Goal: Information Seeking & Learning: Check status

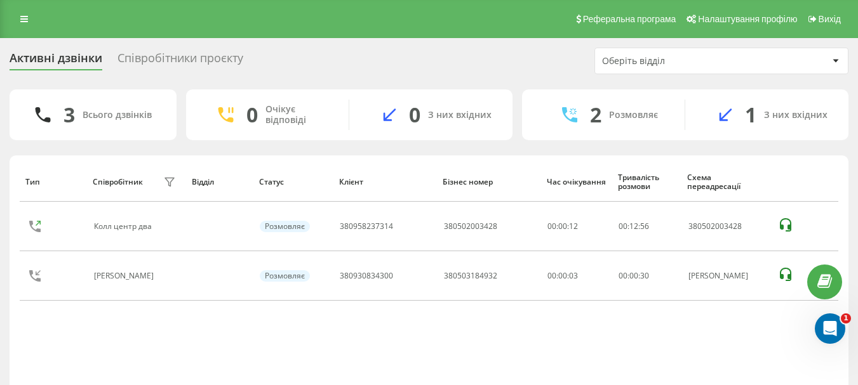
click at [58, 65] on div "Активні дзвінки" at bounding box center [56, 61] width 93 height 20
click at [166, 53] on div "Співробітники проєкту" at bounding box center [180, 61] width 126 height 20
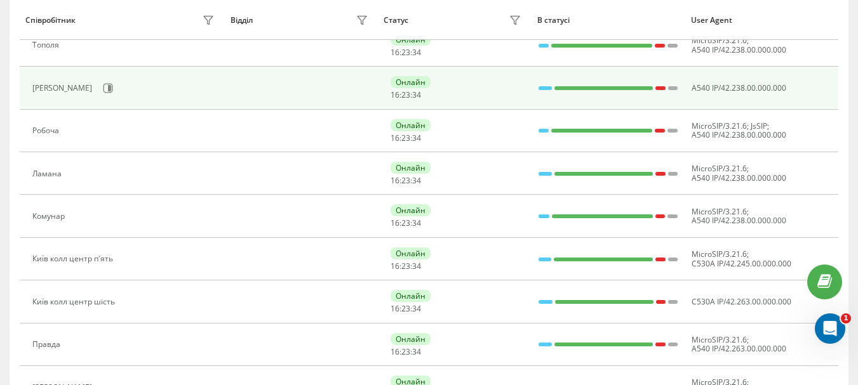
scroll to position [508, 0]
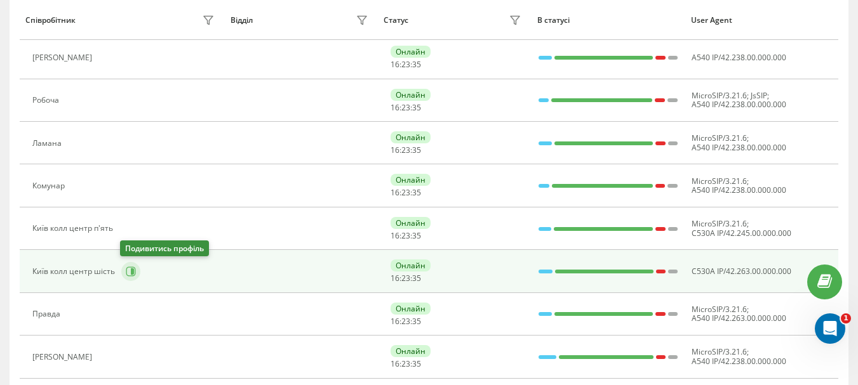
click at [126, 270] on icon at bounding box center [131, 272] width 10 height 10
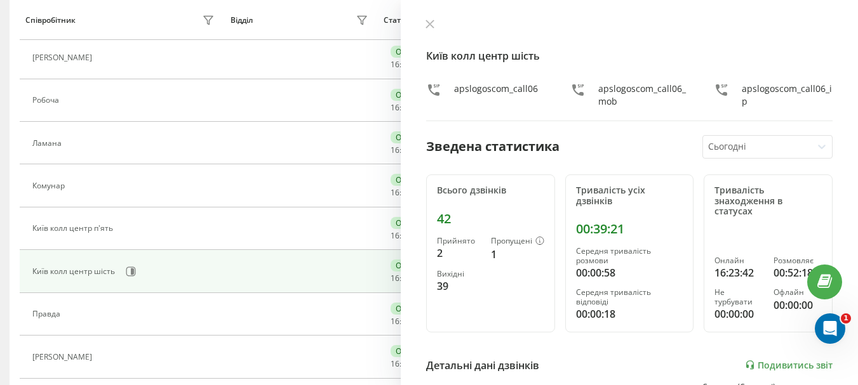
scroll to position [465, 0]
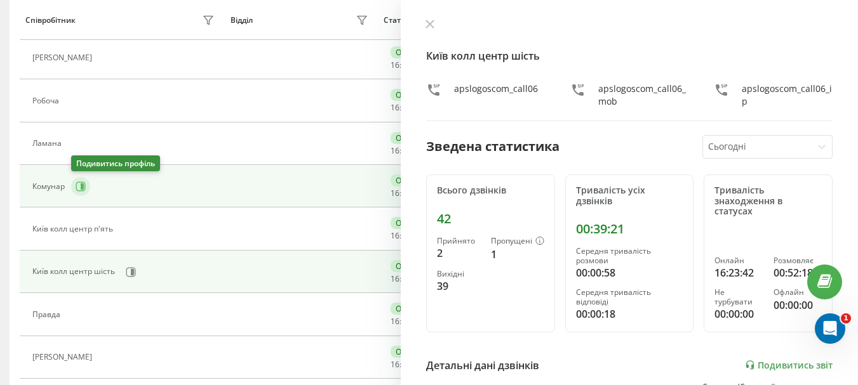
click at [81, 183] on icon at bounding box center [82, 186] width 3 height 6
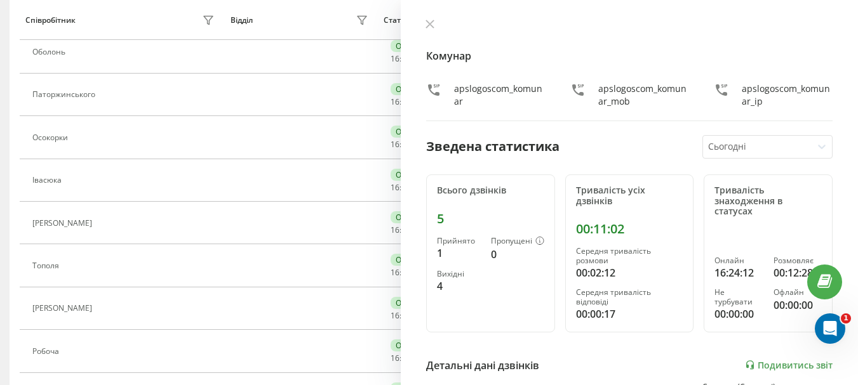
scroll to position [211, 0]
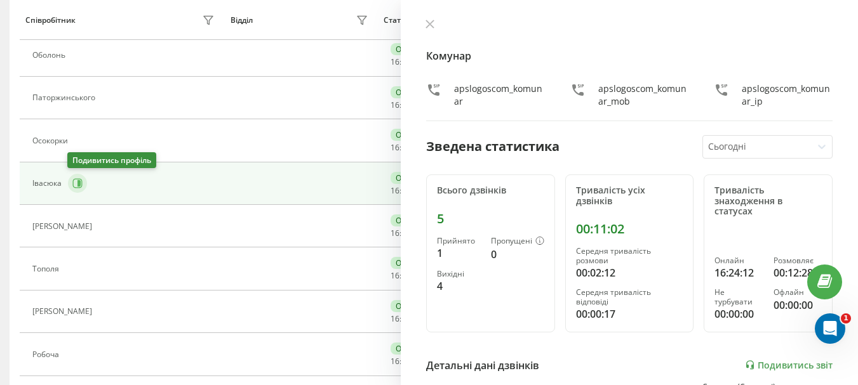
click at [78, 187] on icon at bounding box center [77, 183] width 10 height 10
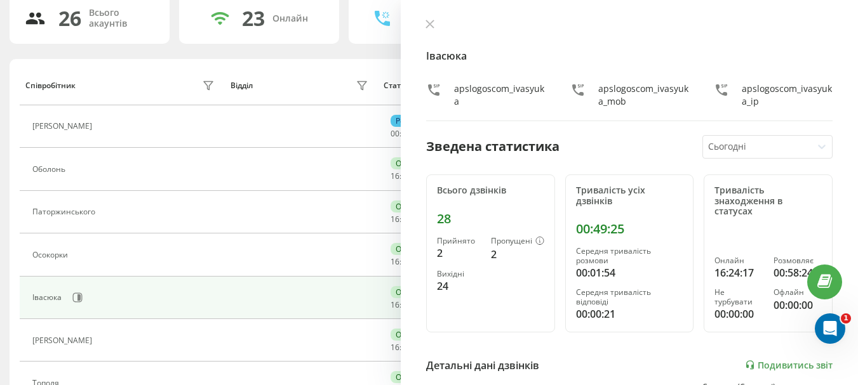
scroll to position [84, 0]
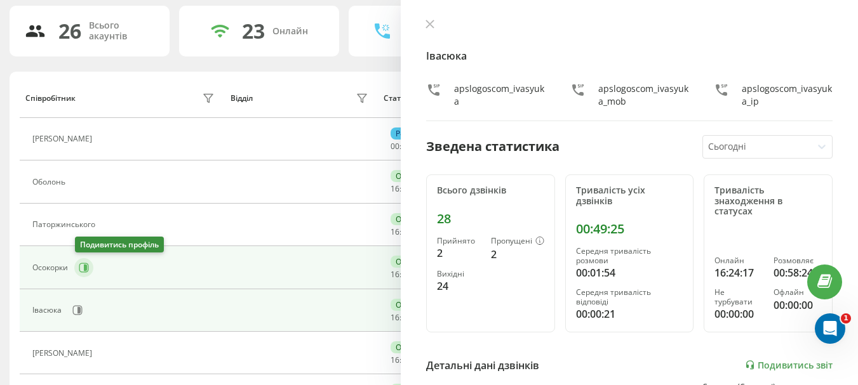
click at [83, 269] on icon at bounding box center [84, 268] width 10 height 10
click at [435, 25] on button at bounding box center [429, 25] width 17 height 12
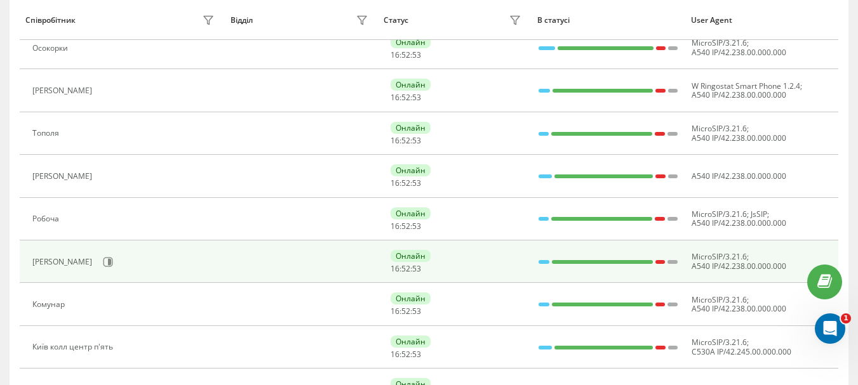
scroll to position [528, 0]
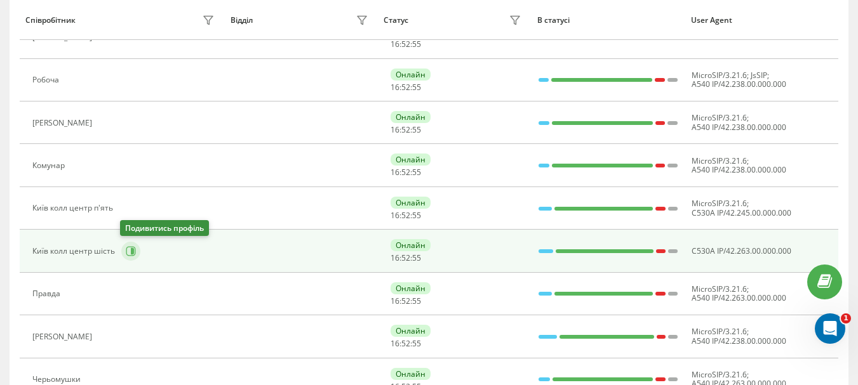
click at [133, 254] on icon at bounding box center [131, 251] width 10 height 10
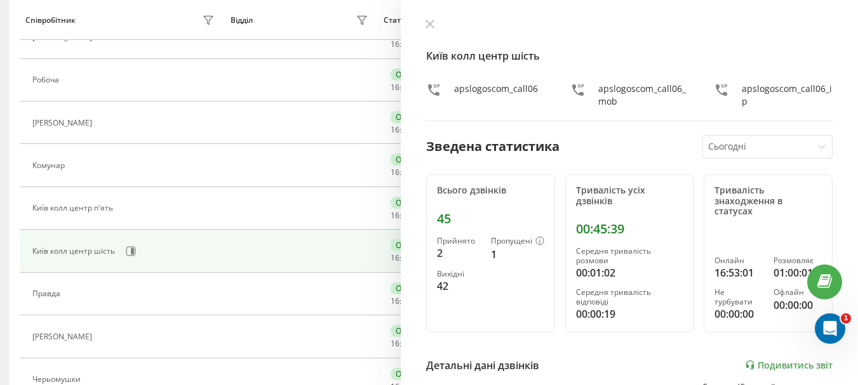
click at [441, 220] on div "45" at bounding box center [490, 218] width 107 height 15
click at [442, 219] on div "45" at bounding box center [490, 218] width 107 height 15
click at [588, 231] on div "00:45:39" at bounding box center [629, 229] width 107 height 15
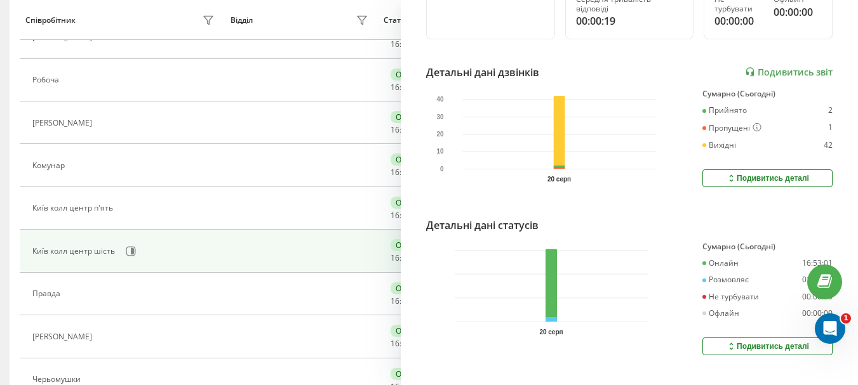
scroll to position [317, 0]
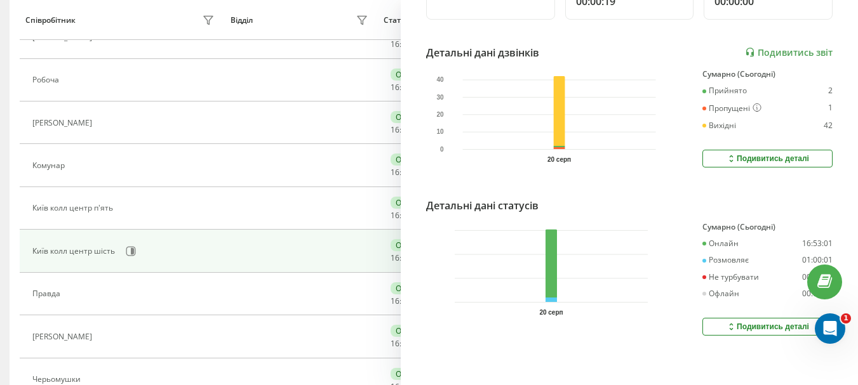
click at [734, 154] on div "Подивитись деталі" at bounding box center [767, 159] width 83 height 10
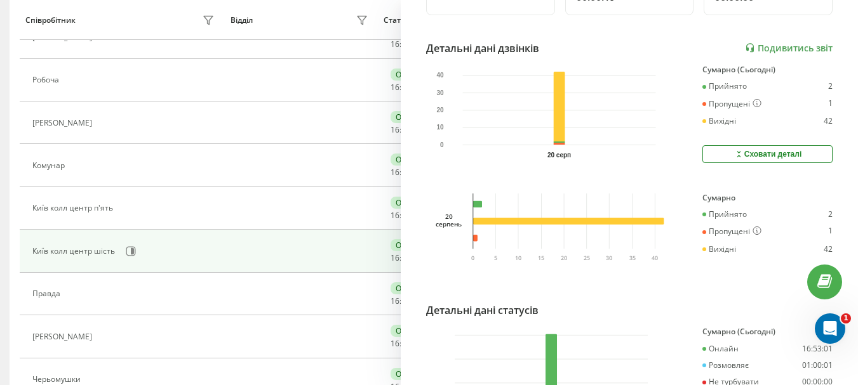
click at [705, 217] on div "Прийнято" at bounding box center [724, 214] width 44 height 9
click at [708, 248] on div "Вихідні" at bounding box center [719, 249] width 34 height 9
drag, startPoint x: 713, startPoint y: 256, endPoint x: 710, endPoint y: 248, distance: 8.5
click at [712, 255] on div "Сумарно Прийнято 2 Пропущені 1 Вихідні 42" at bounding box center [767, 234] width 130 height 80
click at [710, 248] on div "Вихідні" at bounding box center [719, 249] width 34 height 9
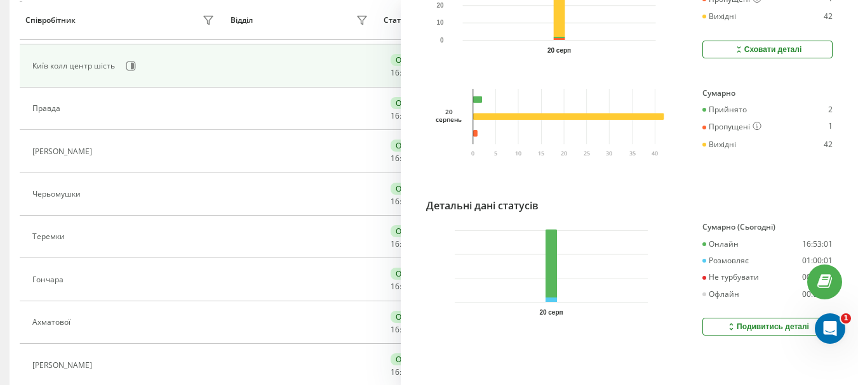
scroll to position [719, 0]
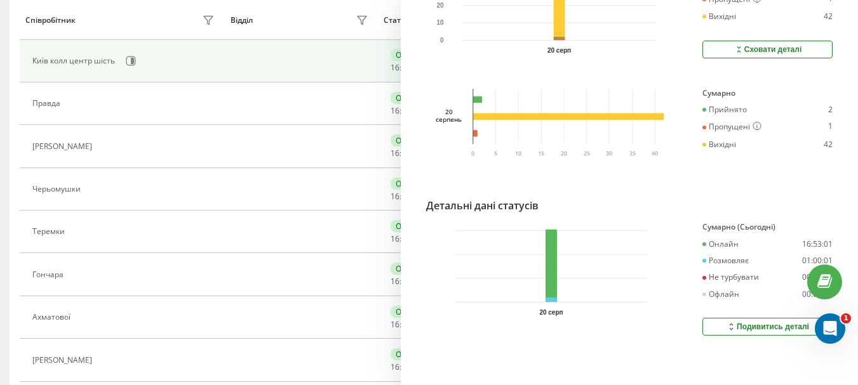
click at [745, 318] on button "Подивитись деталі" at bounding box center [767, 327] width 130 height 18
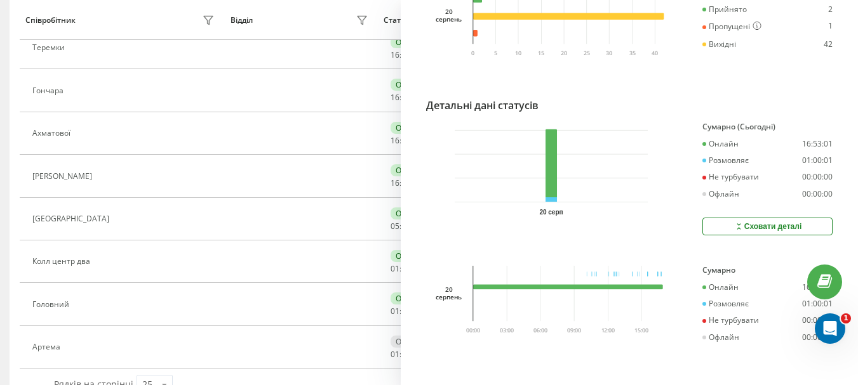
scroll to position [909, 0]
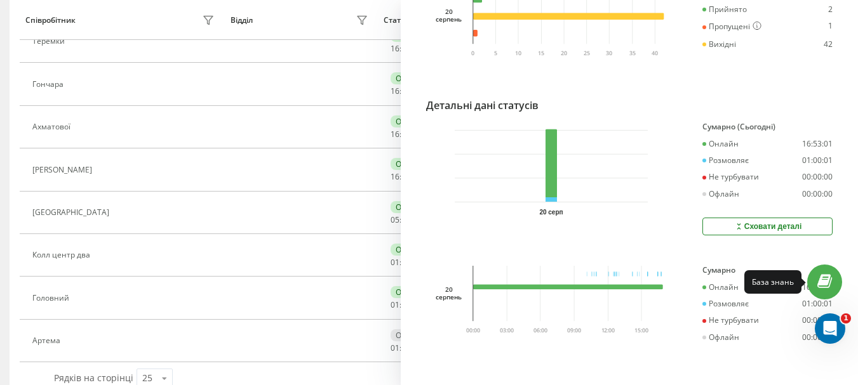
click at [825, 277] on icon at bounding box center [824, 282] width 15 height 12
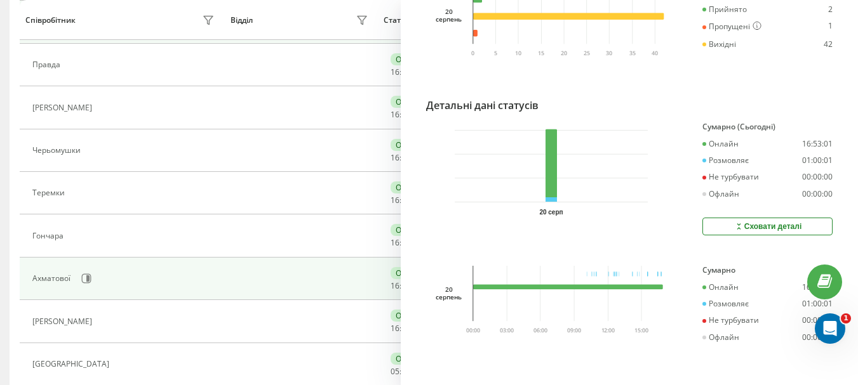
scroll to position [680, 0]
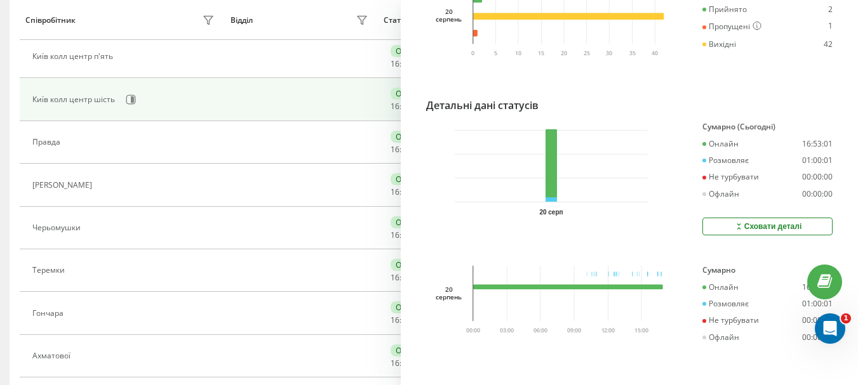
click at [389, 97] on td "Онлайн 16 : 53 : 34" at bounding box center [455, 99] width 154 height 43
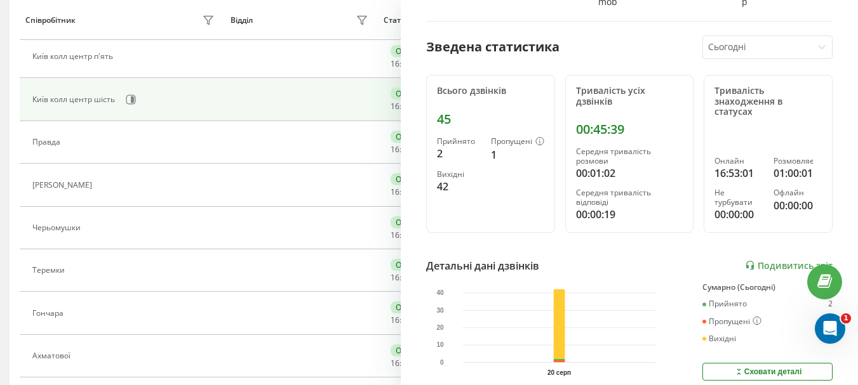
scroll to position [0, 0]
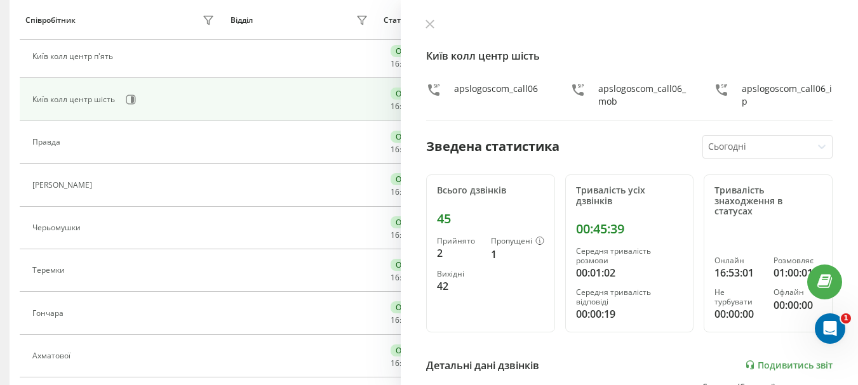
click at [470, 92] on div "apslogoscom_call06" at bounding box center [496, 95] width 84 height 25
click at [432, 86] on icon at bounding box center [433, 90] width 15 height 15
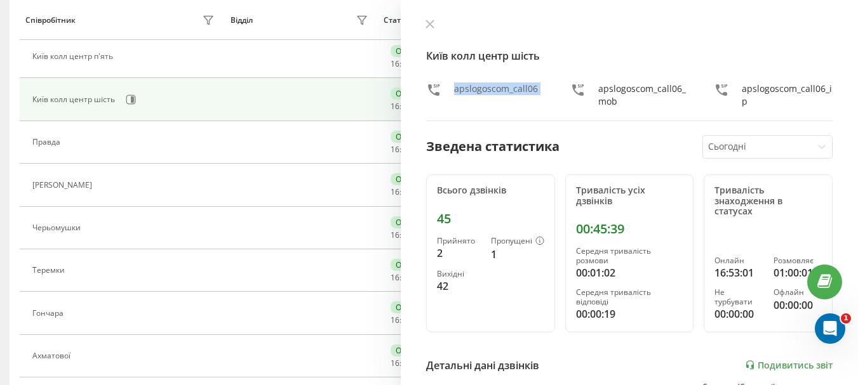
click at [432, 86] on icon at bounding box center [433, 90] width 15 height 15
click at [431, 27] on icon at bounding box center [429, 24] width 9 height 9
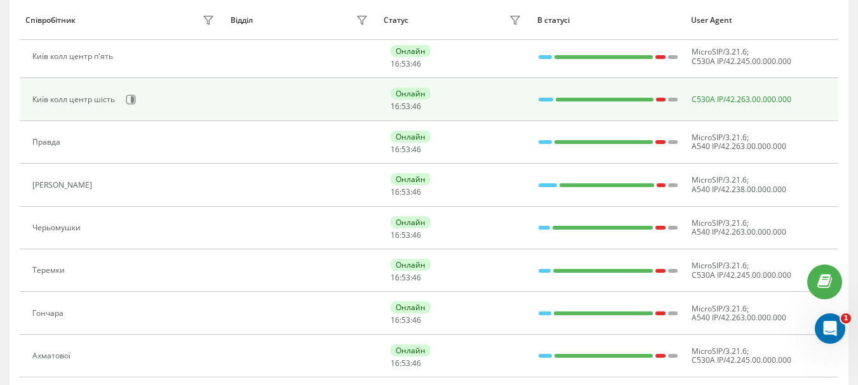
click at [706, 98] on span "C530A IP/42.263.00.000.000" at bounding box center [741, 99] width 100 height 11
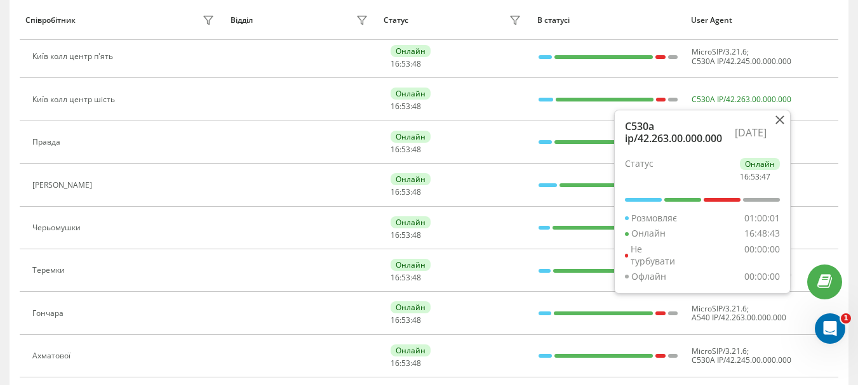
click at [637, 136] on div "C530a ip/42.263.00.000.000" at bounding box center [677, 132] width 105 height 23
click at [767, 162] on div "Онлайн" at bounding box center [760, 164] width 40 height 12
click at [694, 244] on div "Не турбувати 00:00:00" at bounding box center [702, 255] width 155 height 23
click at [625, 159] on div "Статус" at bounding box center [639, 169] width 29 height 23
drag, startPoint x: 606, startPoint y: 120, endPoint x: 611, endPoint y: 126, distance: 8.1
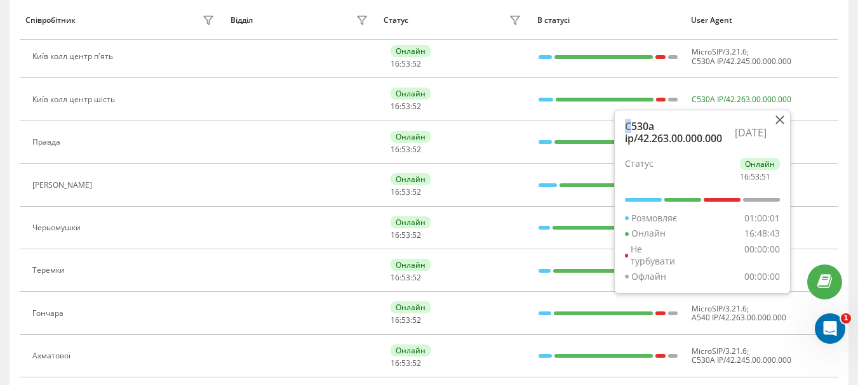
click at [625, 125] on div "C530a ip/42.263.00.000.000" at bounding box center [677, 132] width 105 height 23
click at [625, 126] on div "C530a ip/42.263.00.000.000" at bounding box center [677, 132] width 105 height 23
click at [625, 142] on div "C530a ip/42.263.00.000.000" at bounding box center [677, 132] width 105 height 23
click at [625, 140] on div "C530a ip/42.263.00.000.000" at bounding box center [677, 132] width 105 height 23
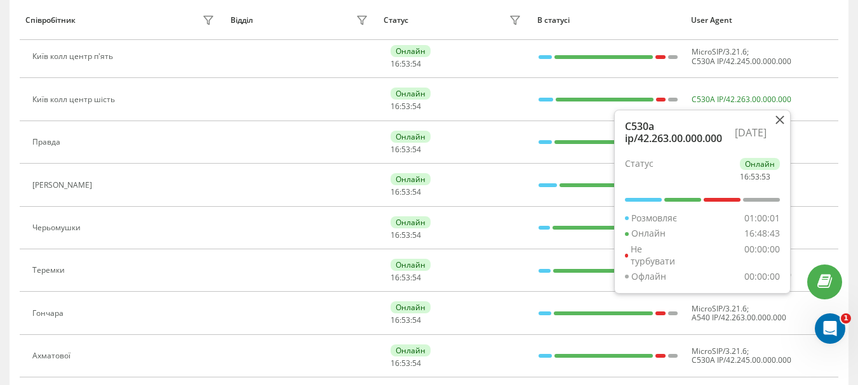
click at [632, 132] on div "C530a ip/42.263.00.000.000" at bounding box center [677, 132] width 105 height 23
click at [627, 123] on div "C530a ip/42.263.00.000.000" at bounding box center [677, 132] width 105 height 23
click at [614, 117] on div "C530a ip/42.263.00.000.000 20 Aug 2025 Статус Онлайн 16 : 53 : 54 Розмовляє 01:…" at bounding box center [701, 201] width 175 height 182
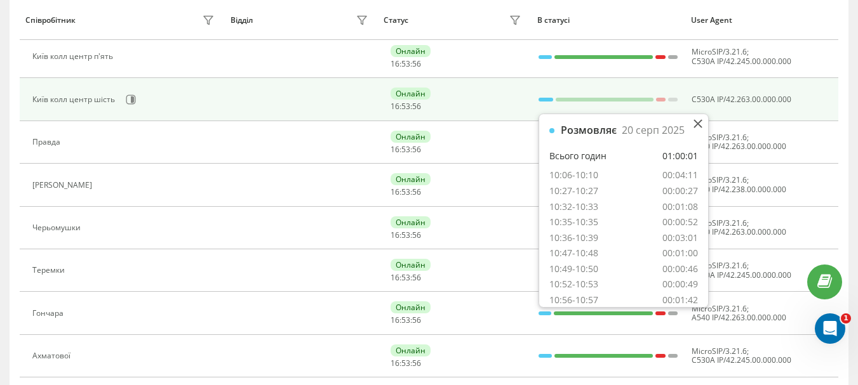
click at [543, 98] on div at bounding box center [545, 100] width 15 height 4
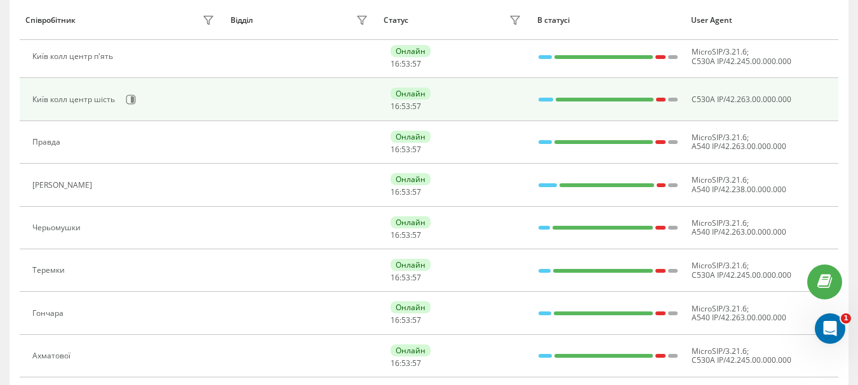
click at [543, 98] on div at bounding box center [545, 100] width 15 height 4
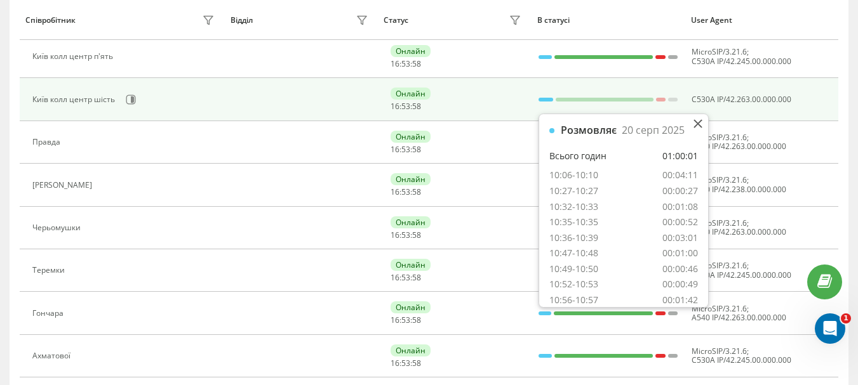
click at [543, 98] on div at bounding box center [545, 100] width 15 height 4
click at [400, 100] on div "Онлайн" at bounding box center [410, 94] width 40 height 12
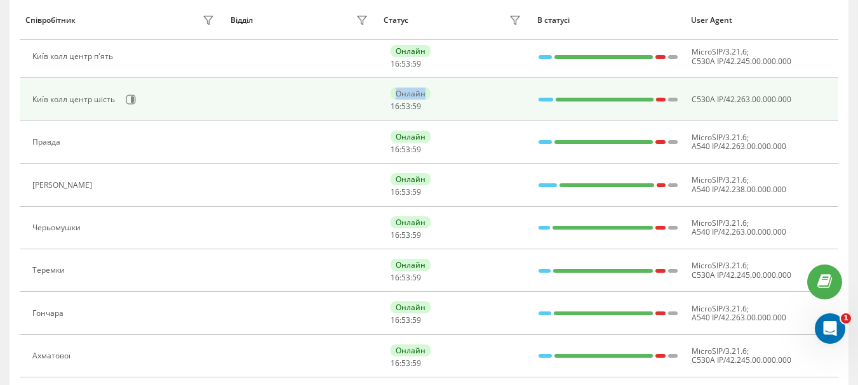
click at [400, 100] on div "Онлайн" at bounding box center [410, 94] width 40 height 12
click at [401, 95] on div "Онлайн" at bounding box center [410, 94] width 40 height 12
click at [133, 100] on icon at bounding box center [131, 100] width 10 height 10
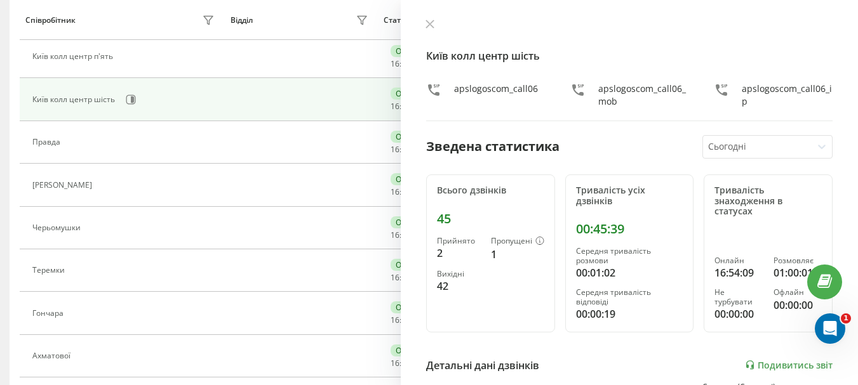
click at [766, 91] on div "apslogoscom_call06_ip" at bounding box center [786, 95] width 91 height 25
drag, startPoint x: 732, startPoint y: 105, endPoint x: 690, endPoint y: 101, distance: 42.1
click at [698, 101] on div "apslogoscom_call06 apslogoscom_call06_mob apslogoscom_call06_ip" at bounding box center [629, 95] width 406 height 25
click at [607, 95] on div "apslogoscom_call06_mob" at bounding box center [643, 95] width 91 height 25
click at [606, 93] on div "apslogoscom_call06_mob" at bounding box center [643, 95] width 91 height 25
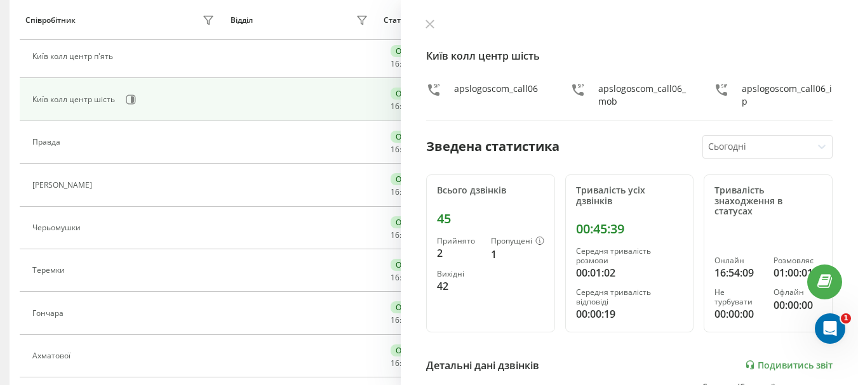
click at [757, 60] on h4 "Київ колл центр шість" at bounding box center [629, 55] width 406 height 15
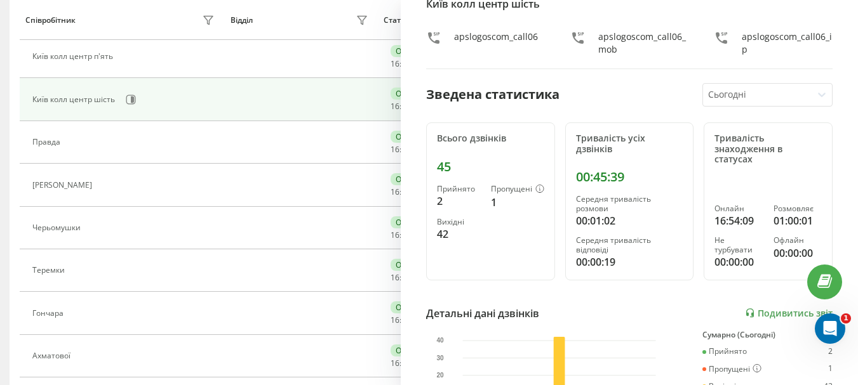
scroll to position [127, 0]
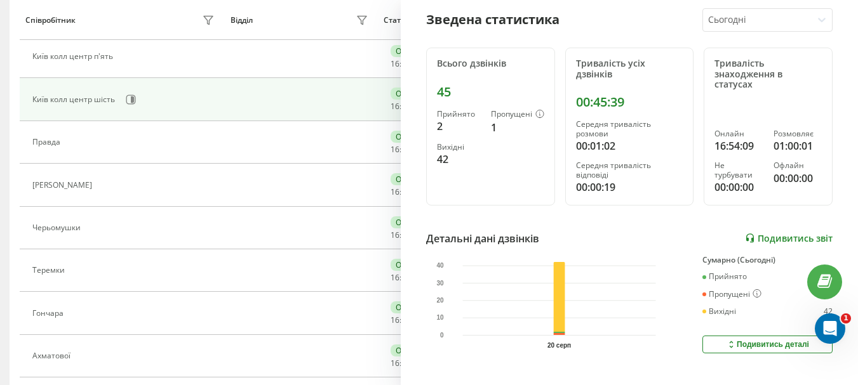
click at [783, 233] on link "Подивитись звіт" at bounding box center [789, 238] width 88 height 11
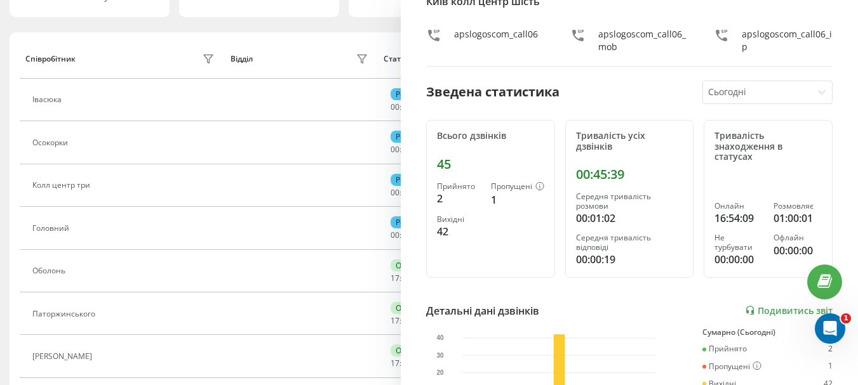
scroll to position [0, 0]
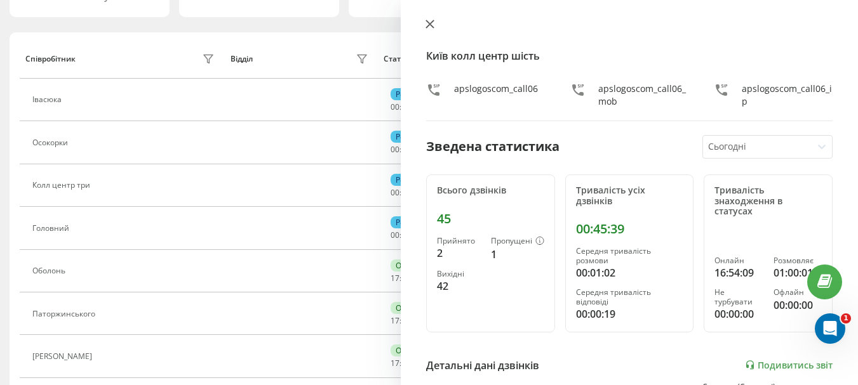
click at [428, 26] on icon at bounding box center [430, 24] width 8 height 8
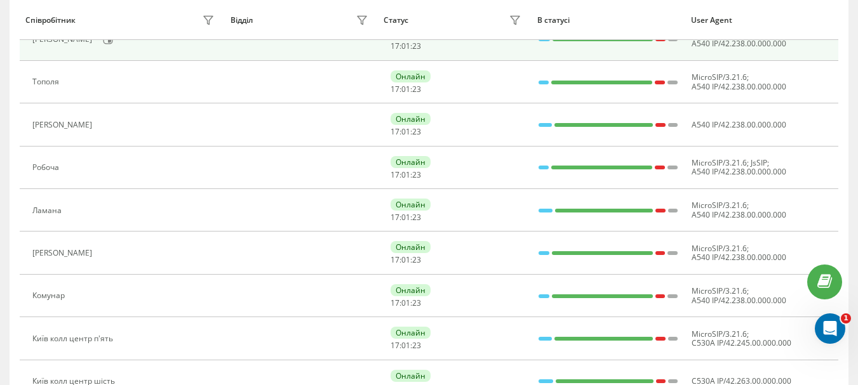
scroll to position [567, 0]
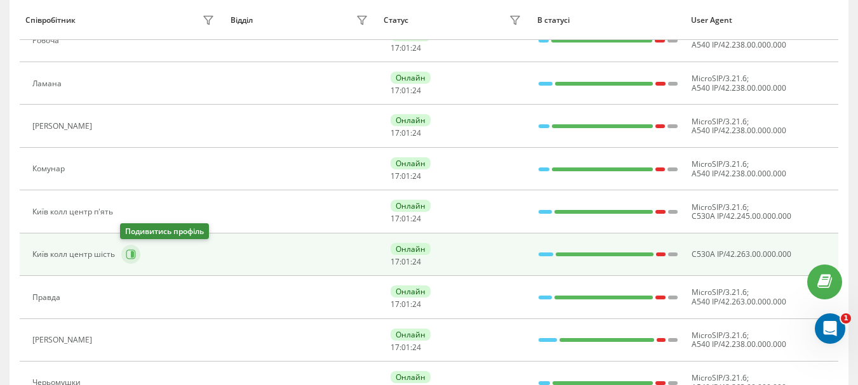
click at [133, 255] on icon at bounding box center [131, 254] width 10 height 10
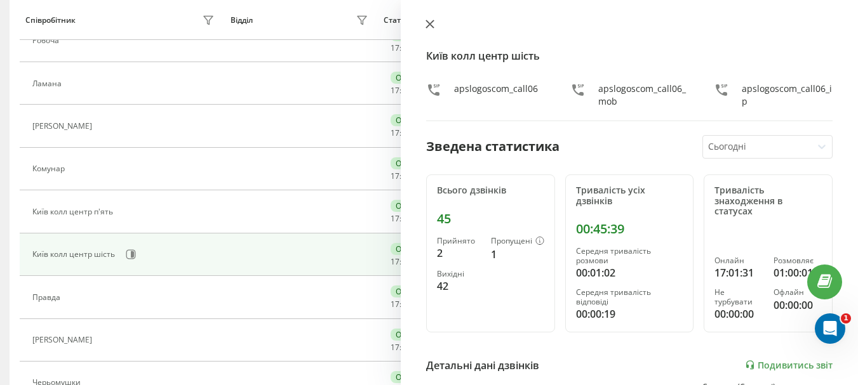
click at [422, 28] on button at bounding box center [429, 25] width 17 height 12
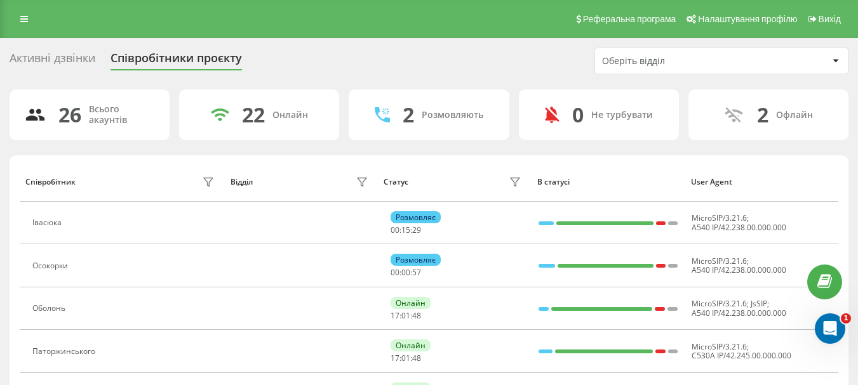
click at [55, 60] on div "Активні дзвінки" at bounding box center [53, 61] width 86 height 20
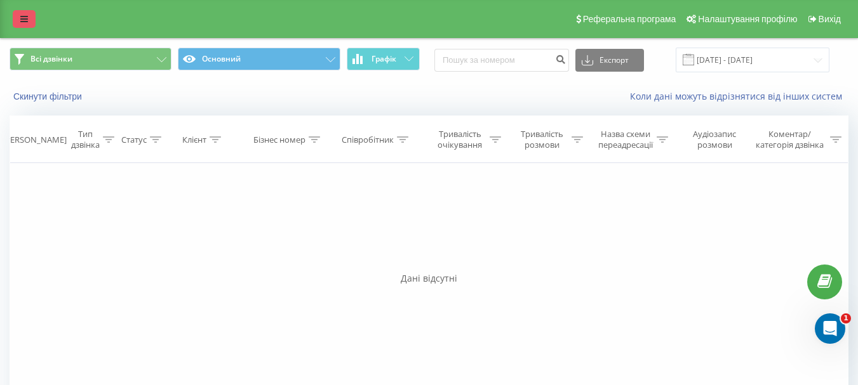
click at [27, 22] on icon at bounding box center [24, 19] width 8 height 9
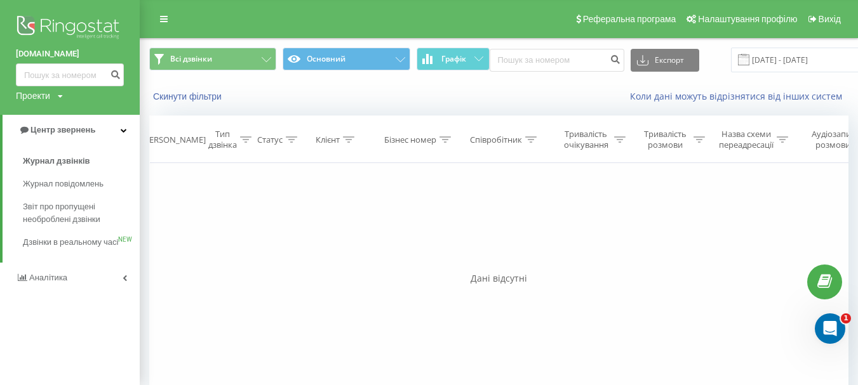
click at [521, 222] on div "Фільтрувати за умовою Дорівнює Введіть значення Скасувати OK Фільтрувати за умо…" at bounding box center [498, 306] width 699 height 286
click at [151, 16] on div "Реферальна програма Налаштування профілю Вихід" at bounding box center [429, 19] width 858 height 38
click at [65, 158] on span "Журнал дзвінків" at bounding box center [56, 161] width 67 height 13
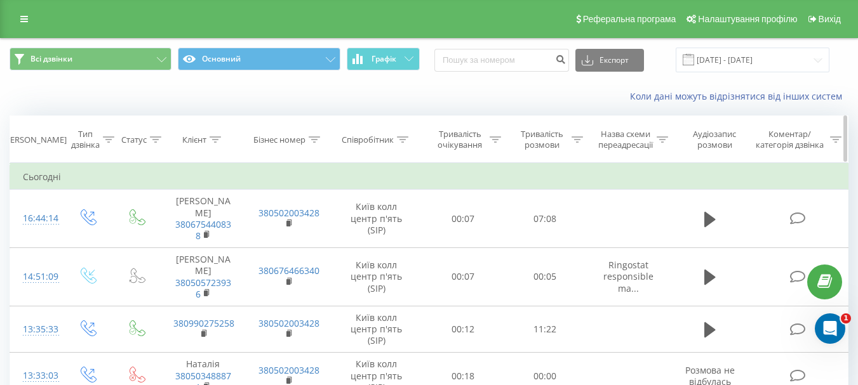
click at [395, 138] on div "Співробітник" at bounding box center [375, 140] width 67 height 11
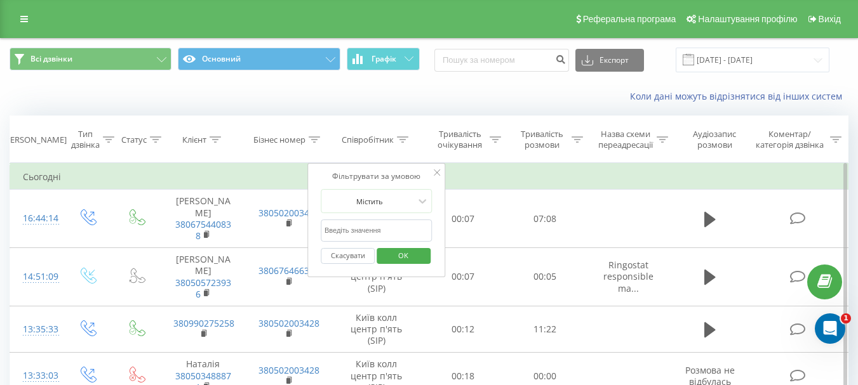
click at [399, 234] on input "text" at bounding box center [377, 231] width 112 height 22
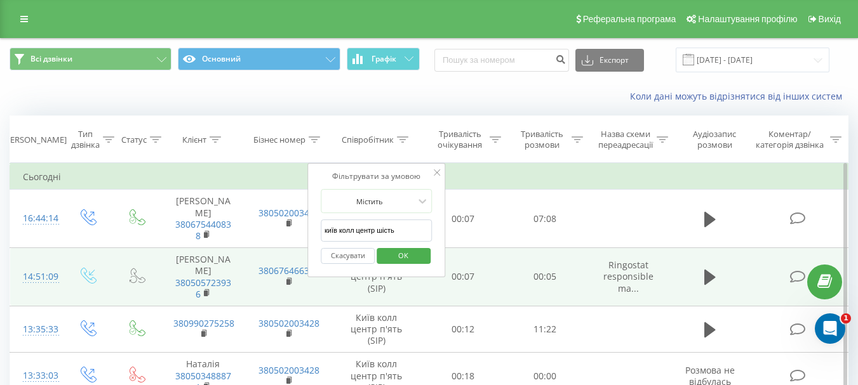
type input "київ колл центр шість"
click button "OK" at bounding box center [403, 256] width 54 height 16
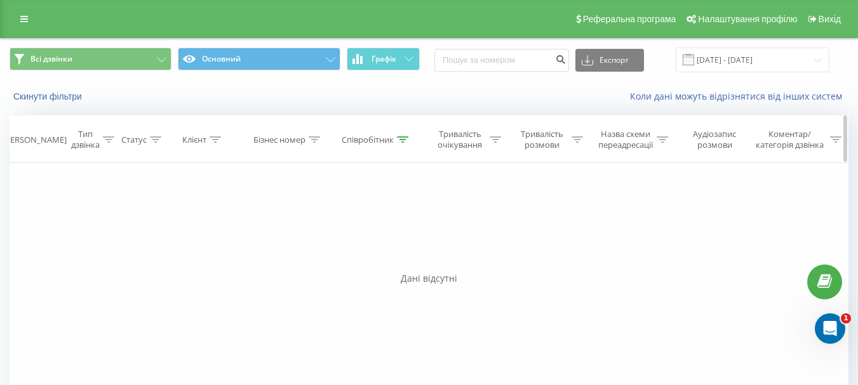
click at [400, 140] on icon at bounding box center [402, 139] width 11 height 6
drag, startPoint x: 402, startPoint y: 228, endPoint x: 294, endPoint y: 230, distance: 108.6
click at [294, 230] on div "Фільтрувати за умовою Дорівнює Введіть значення Скасувати OK Фільтрувати за умо…" at bounding box center [429, 306] width 839 height 286
click at [430, 167] on div "Фільтрувати за умовою Містить Скасувати OK" at bounding box center [376, 220] width 138 height 114
drag, startPoint x: 438, startPoint y: 162, endPoint x: 432, endPoint y: 193, distance: 31.7
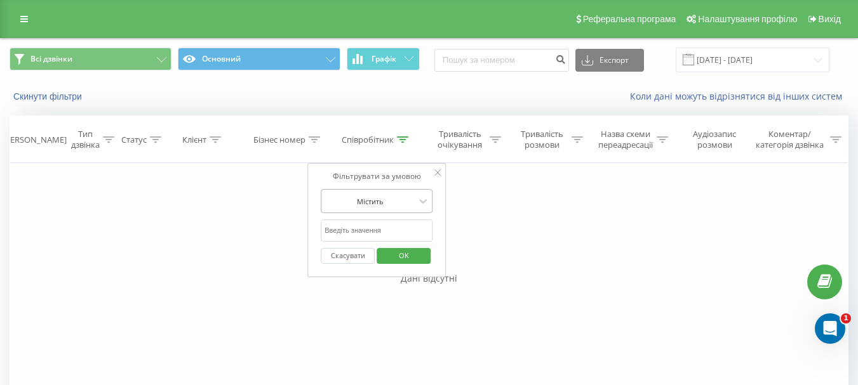
click at [438, 164] on div "Дата дзвінка Тип дзвінка Статус Клієнт Бізнес номер Співробітник Тривалість очі…" at bounding box center [429, 282] width 839 height 333
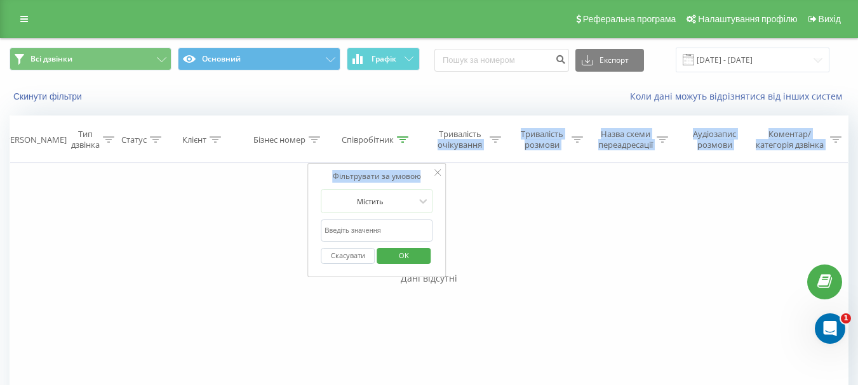
click at [404, 260] on span "OK" at bounding box center [404, 256] width 36 height 20
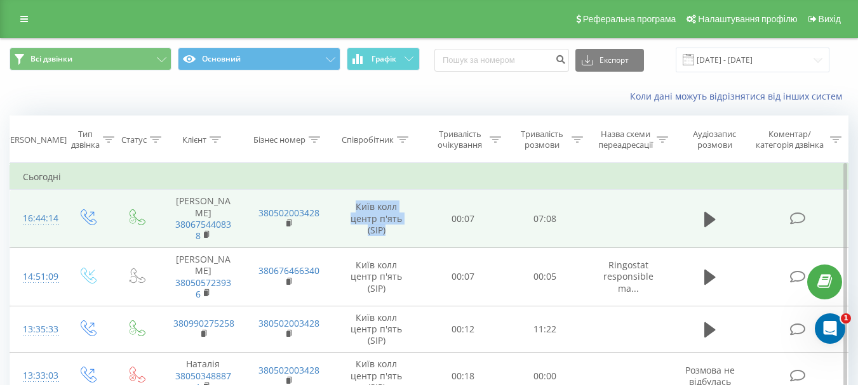
drag, startPoint x: 388, startPoint y: 225, endPoint x: 345, endPoint y: 196, distance: 52.1
click at [343, 192] on td "Київ колл центр п'ять (SIP)" at bounding box center [376, 219] width 91 height 58
click at [392, 225] on td "Київ колл центр п'ять (SIP)" at bounding box center [376, 219] width 91 height 58
drag, startPoint x: 397, startPoint y: 227, endPoint x: 347, endPoint y: 199, distance: 57.1
click at [347, 199] on td "Київ колл центр п'ять (SIP)" at bounding box center [376, 219] width 91 height 58
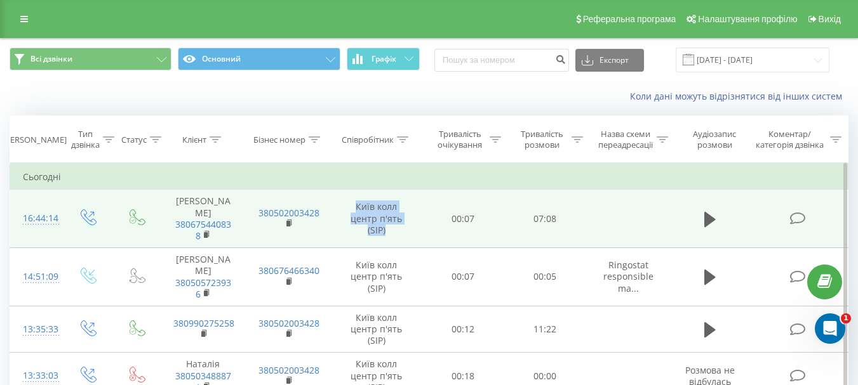
click at [388, 227] on td "Київ колл центр п'ять (SIP)" at bounding box center [376, 219] width 91 height 58
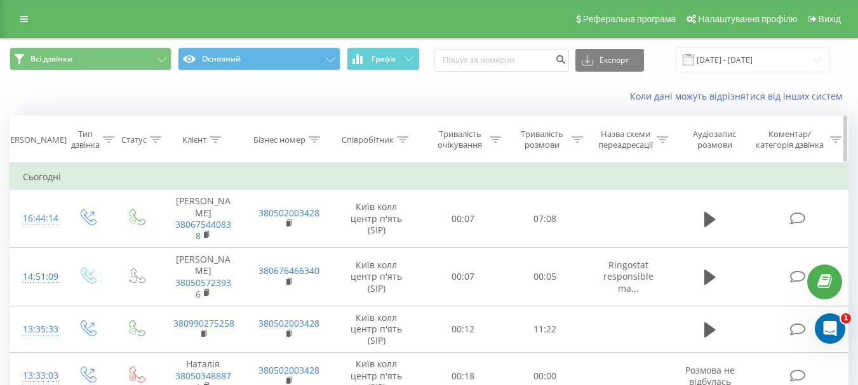
click at [104, 144] on div "Тип дзвінка" at bounding box center [92, 140] width 43 height 22
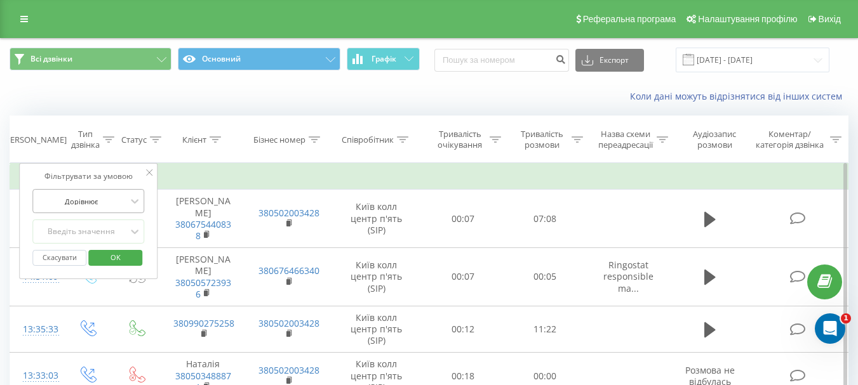
click at [98, 208] on div "Дорівнює" at bounding box center [81, 201] width 93 height 19
click at [123, 192] on div "Дорівнює" at bounding box center [81, 201] width 93 height 19
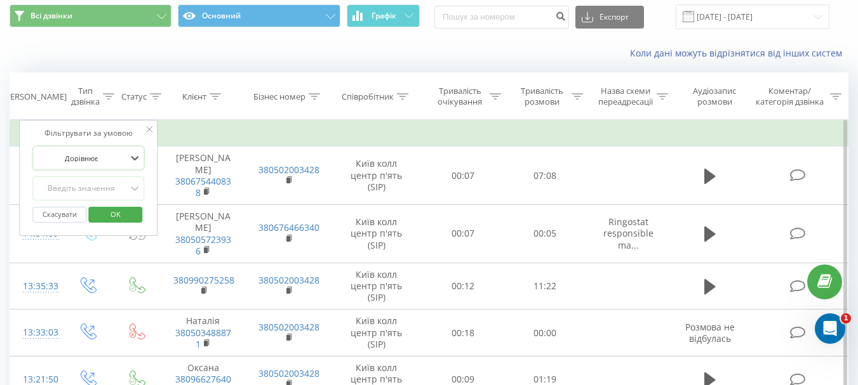
scroll to position [63, 0]
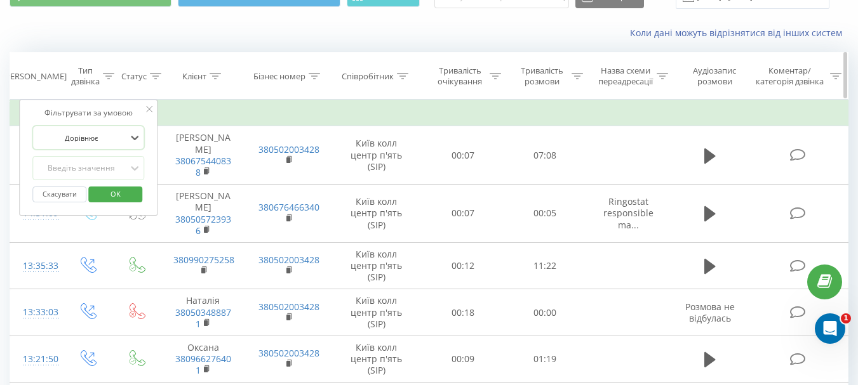
click at [153, 77] on icon at bounding box center [155, 76] width 11 height 6
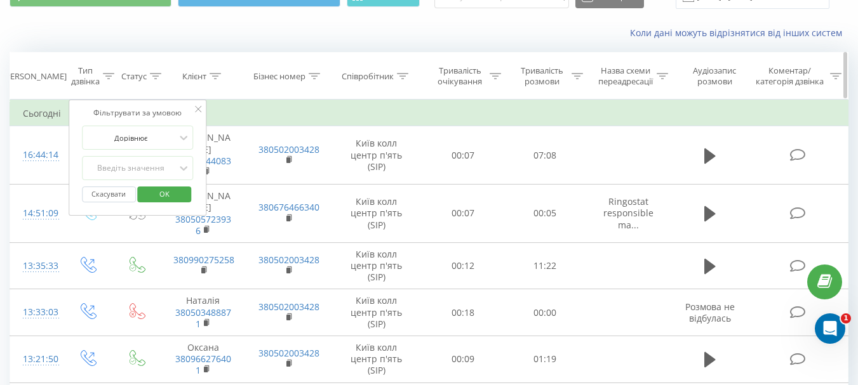
click at [397, 80] on div at bounding box center [402, 76] width 11 height 11
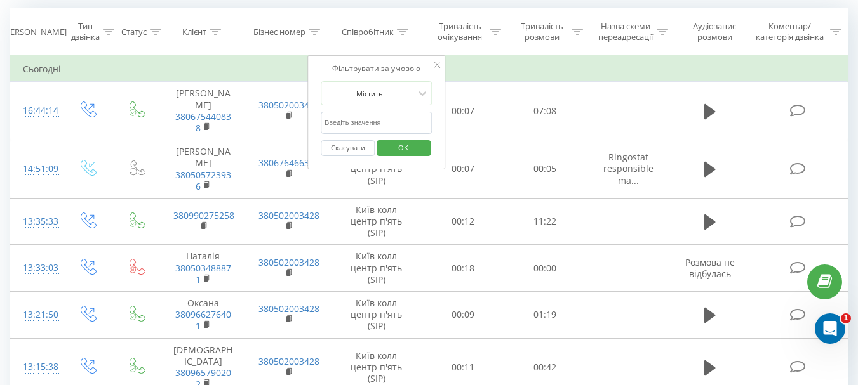
scroll to position [0, 0]
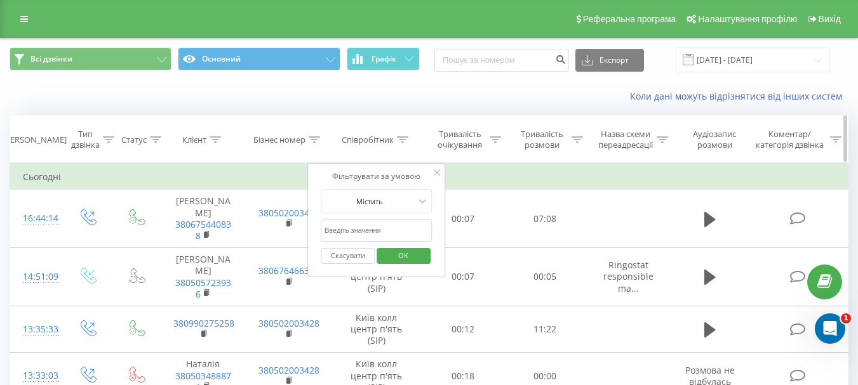
click at [161, 138] on div "Клієнт" at bounding box center [203, 140] width 85 height 11
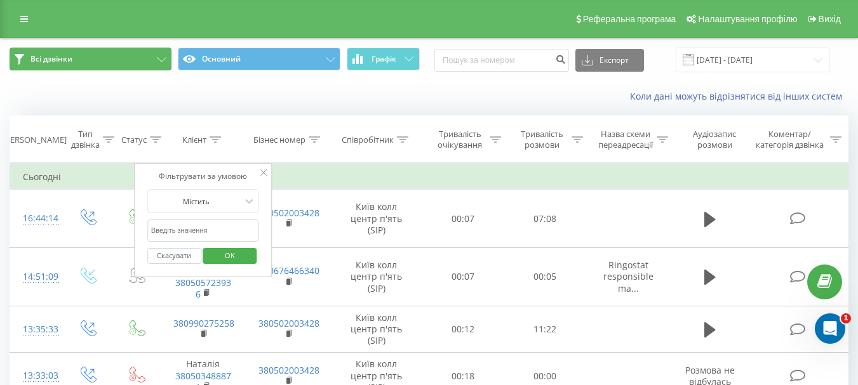
click at [126, 60] on button "Всі дзвінки" at bounding box center [91, 59] width 162 height 23
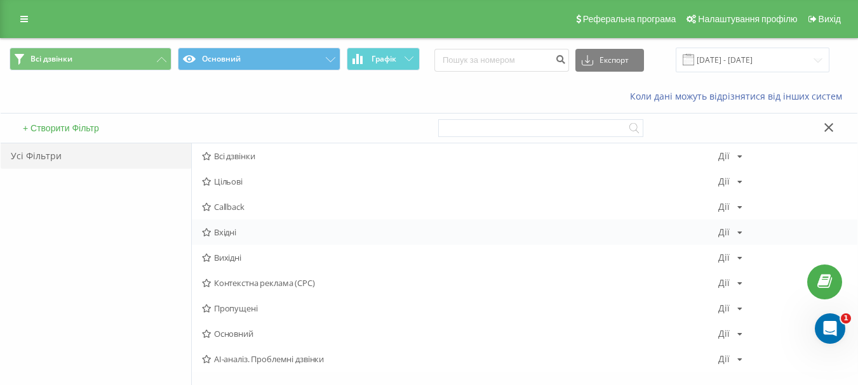
click at [246, 229] on span "Вхідні" at bounding box center [460, 232] width 516 height 9
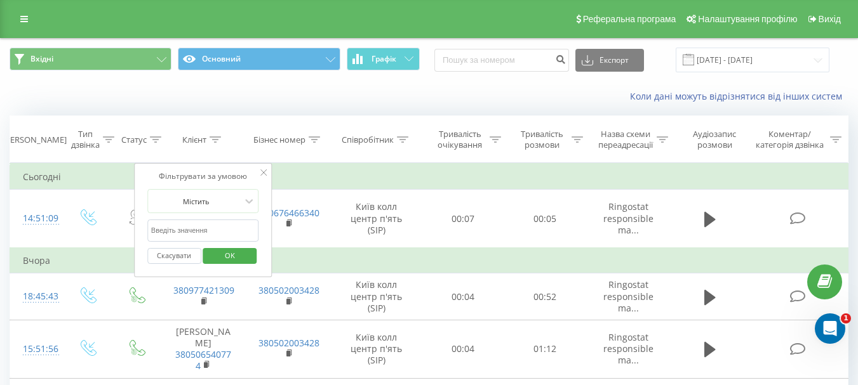
click at [317, 173] on td "Сьогодні" at bounding box center [429, 176] width 838 height 25
click at [242, 249] on span "OK" at bounding box center [230, 256] width 36 height 20
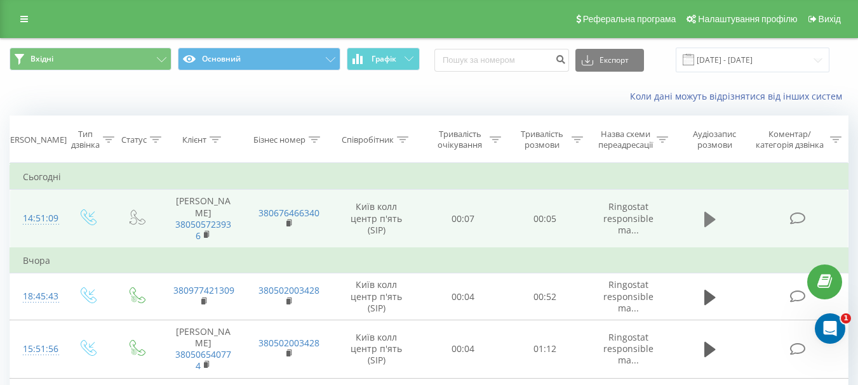
click at [703, 210] on button at bounding box center [709, 219] width 19 height 19
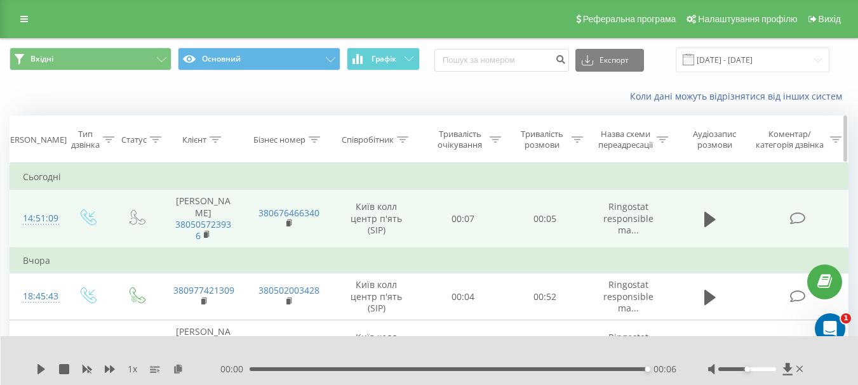
click at [161, 140] on div "Клієнт" at bounding box center [203, 140] width 85 height 11
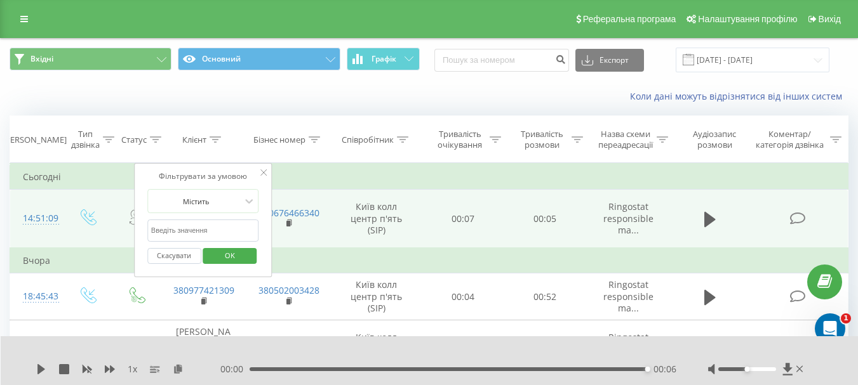
click at [209, 227] on input "text" at bounding box center [203, 231] width 112 height 22
click at [235, 119] on th "Клієнт" at bounding box center [203, 139] width 85 height 47
click at [213, 124] on th "Клієнт" at bounding box center [203, 139] width 85 height 47
click at [310, 144] on div at bounding box center [314, 140] width 11 height 11
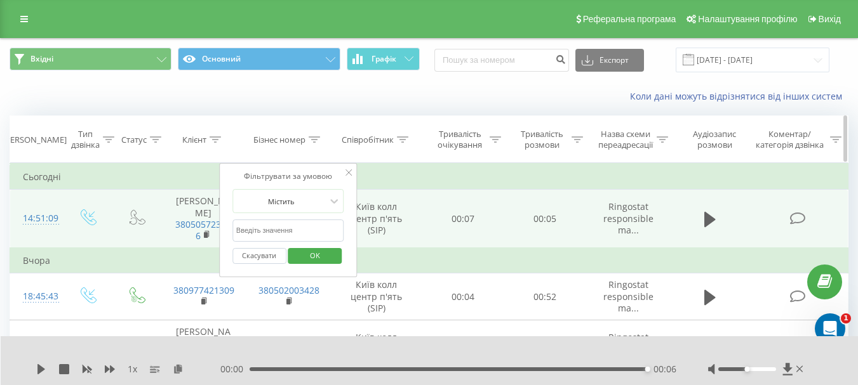
click at [385, 148] on th "Співробітник" at bounding box center [376, 139] width 91 height 47
click at [395, 140] on div "Співробітник" at bounding box center [375, 140] width 67 height 11
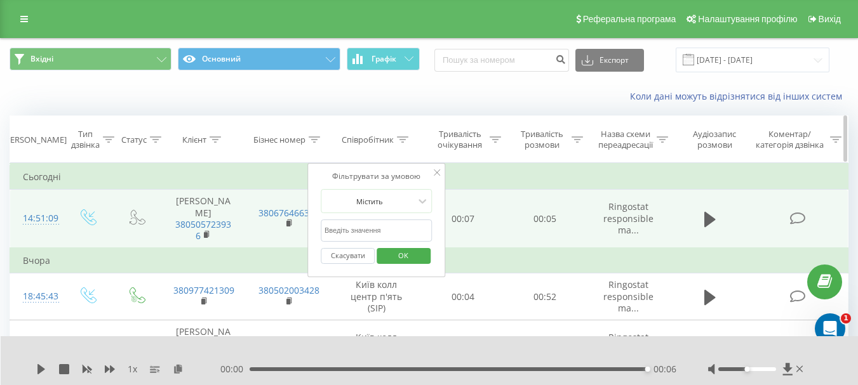
click at [568, 136] on div "Тривалість розмови" at bounding box center [548, 140] width 67 height 22
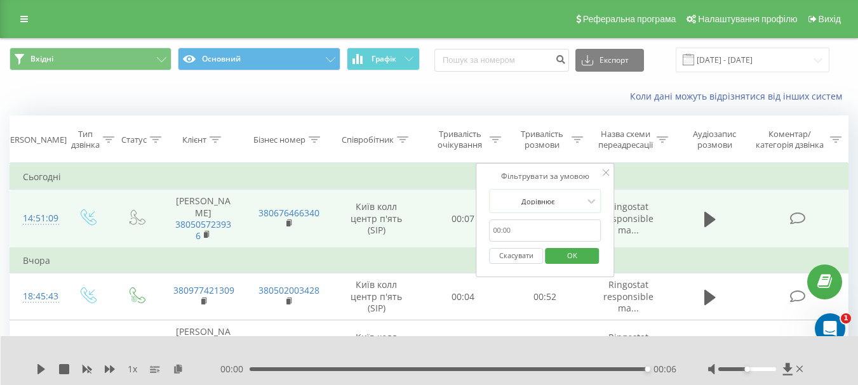
click at [536, 222] on input "text" at bounding box center [545, 231] width 112 height 22
click at [552, 196] on div at bounding box center [538, 202] width 90 height 12
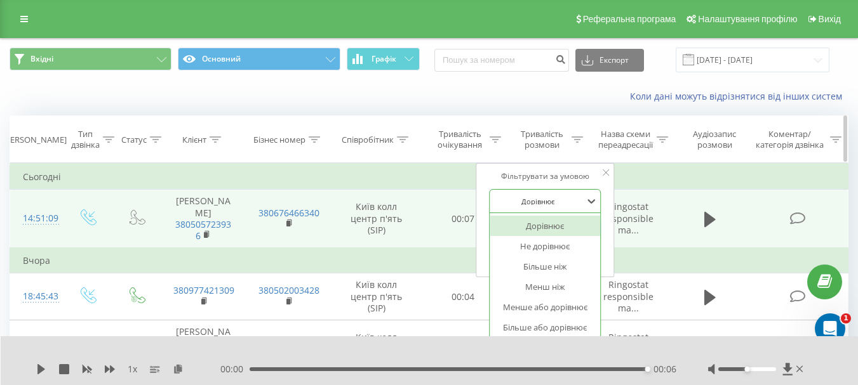
click at [154, 137] on icon at bounding box center [155, 139] width 11 height 6
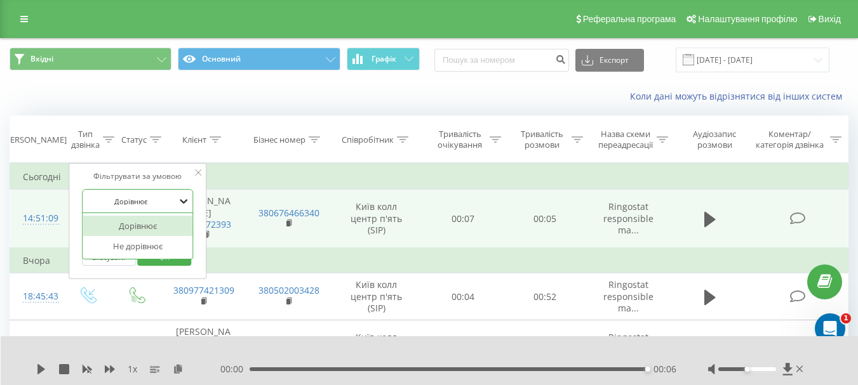
click at [180, 196] on icon at bounding box center [183, 201] width 13 height 13
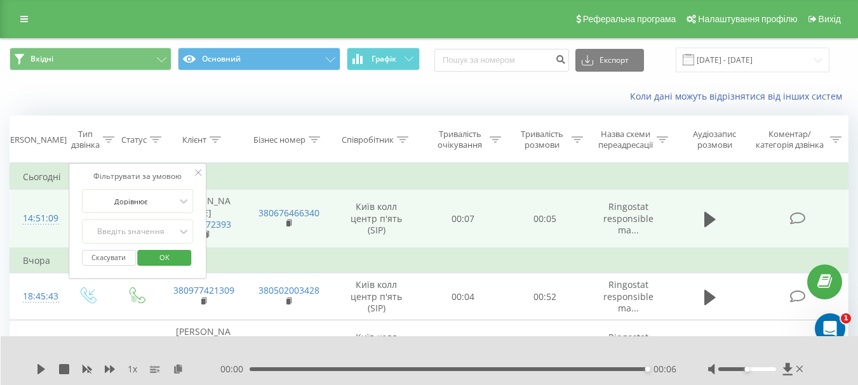
click at [184, 110] on div "Коли дані можуть відрізнятися вiд інших систем" at bounding box center [429, 96] width 856 height 30
click at [108, 142] on icon at bounding box center [108, 139] width 11 height 6
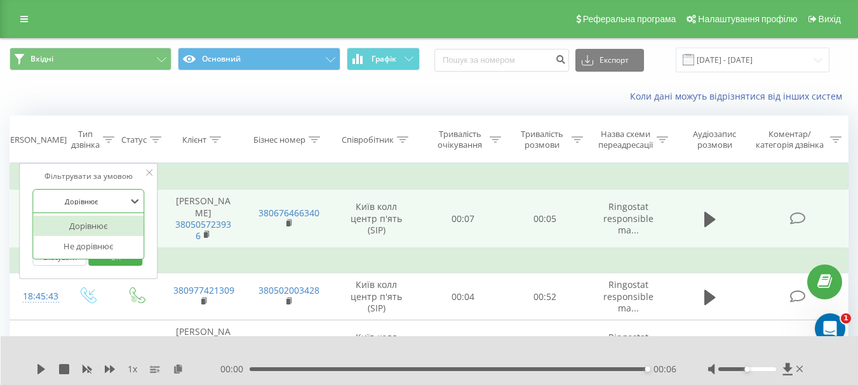
click at [100, 192] on div "Дорівнює" at bounding box center [81, 201] width 93 height 19
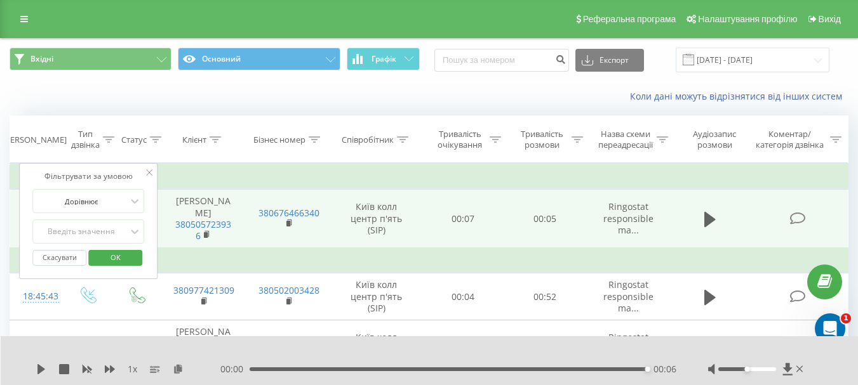
click at [148, 171] on icon at bounding box center [149, 172] width 6 height 6
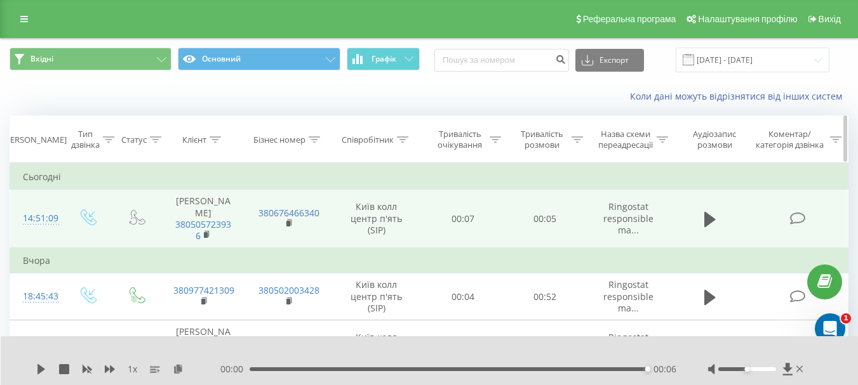
drag, startPoint x: 117, startPoint y: 129, endPoint x: 108, endPoint y: 131, distance: 9.7
click at [117, 128] on th "Статус" at bounding box center [138, 139] width 46 height 47
click at [107, 131] on div "Тип дзвінка" at bounding box center [92, 140] width 43 height 22
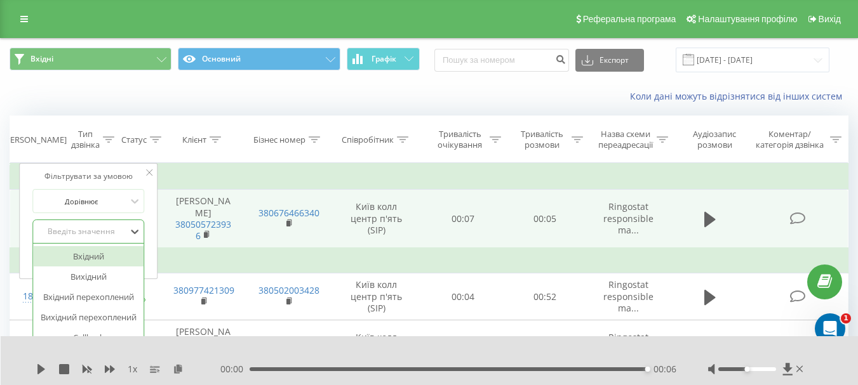
click at [112, 232] on div "Введіть значення" at bounding box center [81, 232] width 90 height 10
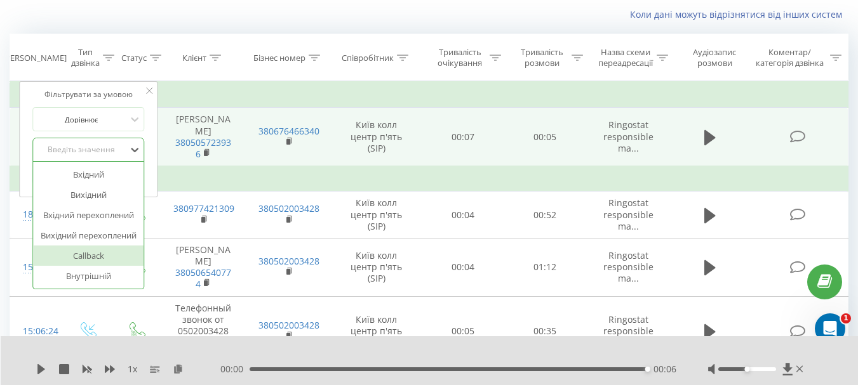
scroll to position [127, 0]
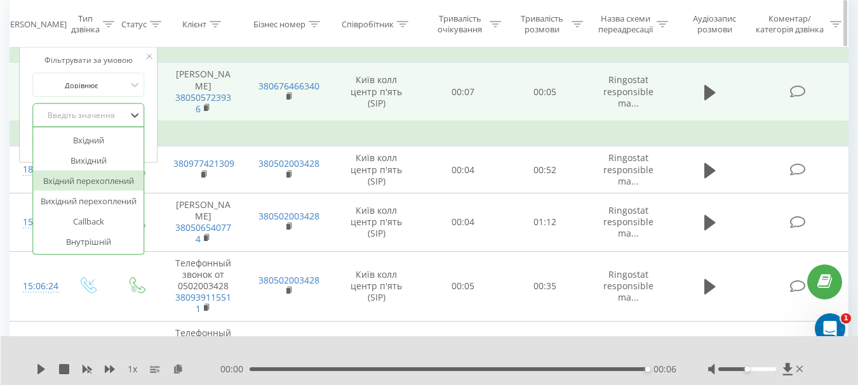
click at [269, 1] on th "Бізнес номер" at bounding box center [288, 24] width 85 height 47
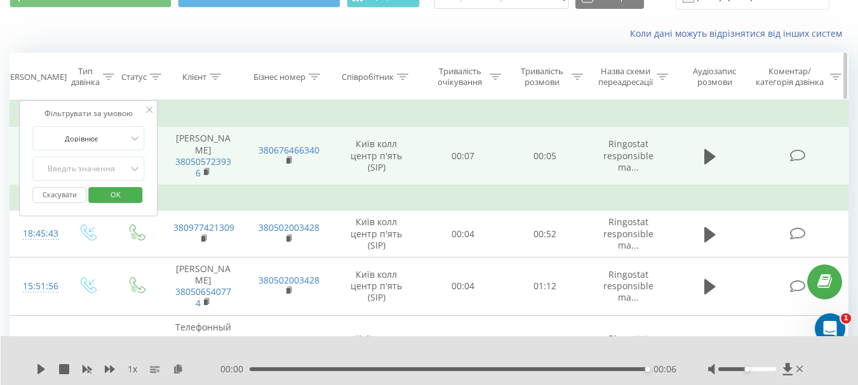
scroll to position [0, 0]
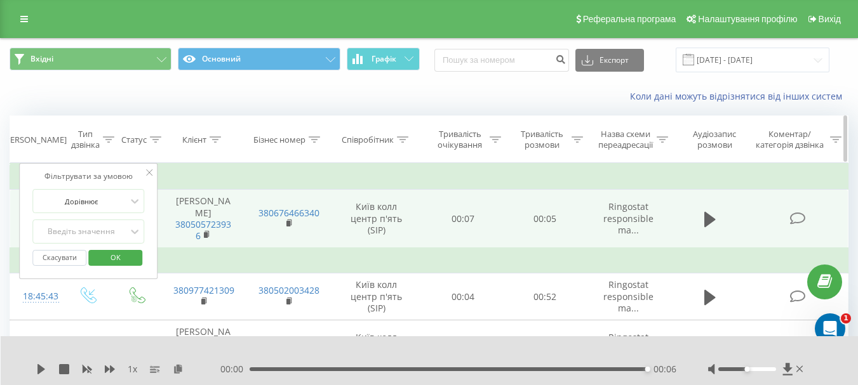
click at [313, 143] on div at bounding box center [314, 140] width 11 height 11
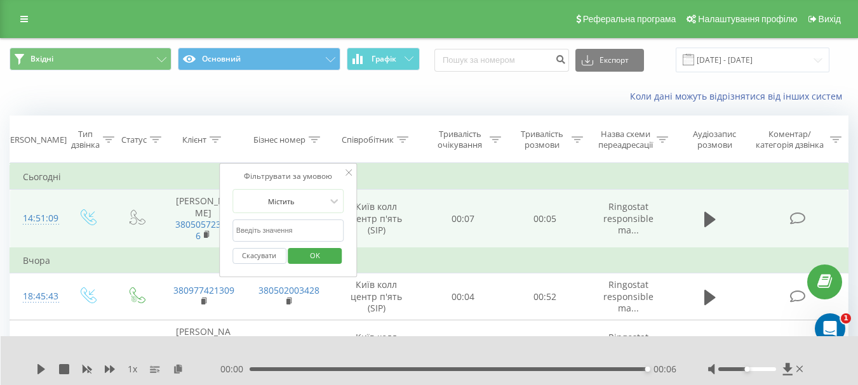
click at [366, 93] on div "Коли дані можуть відрізнятися вiд інших систем" at bounding box center [589, 96] width 535 height 13
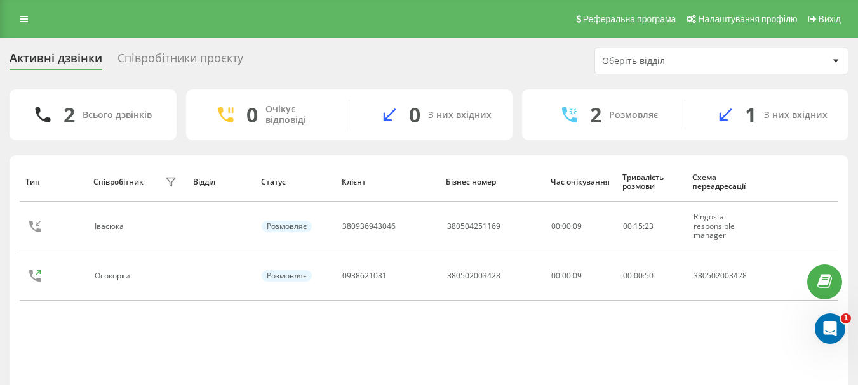
click at [700, 61] on div "Оберіть відділ" at bounding box center [678, 61] width 152 height 11
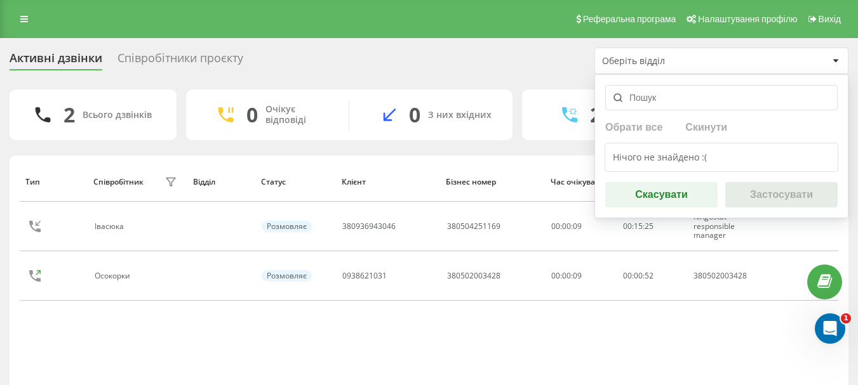
click at [521, 85] on div "Активні дзвінки Співробітники проєкту Оберіть відділ Обрати все Скинути Нічого …" at bounding box center [429, 246] width 839 height 397
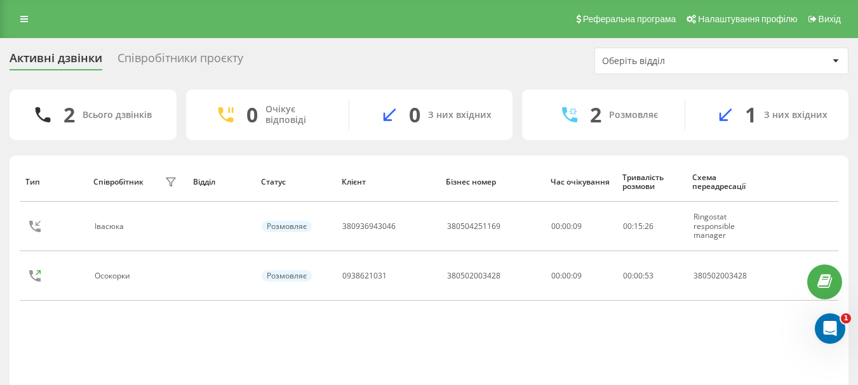
click at [136, 55] on div "Співробітники проєкту" at bounding box center [180, 61] width 126 height 20
